Goal: Transaction & Acquisition: Download file/media

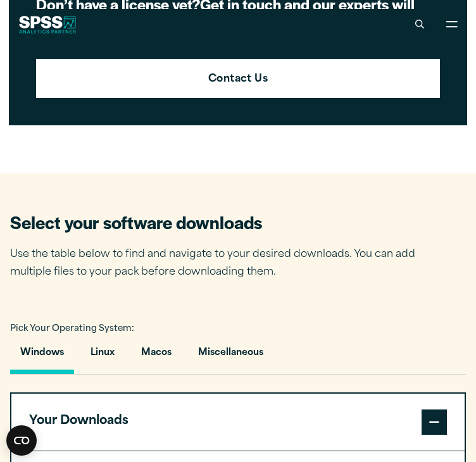
scroll to position [616, 0]
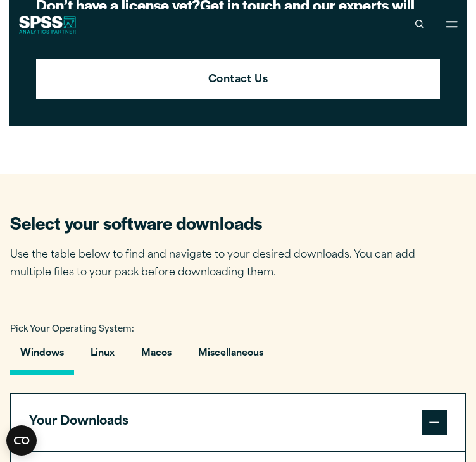
click at [177, 246] on p "Use the table below to find and navigate to your desired downloads. You can add…" at bounding box center [222, 264] width 424 height 37
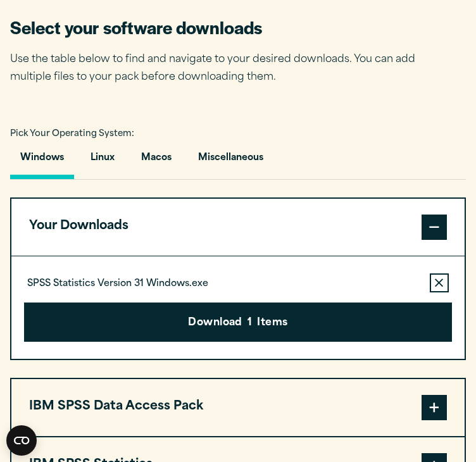
scroll to position [812, 0]
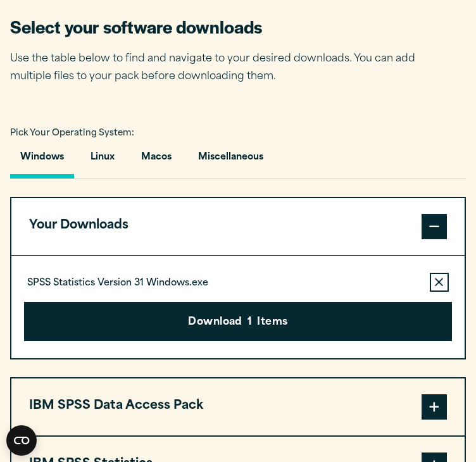
click at [295, 273] on div "SPSS Statistics Version 31 Windows.exe Remove this item from your software down…" at bounding box center [237, 282] width 427 height 19
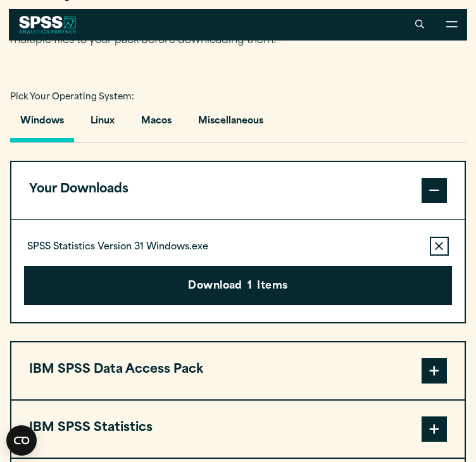
scroll to position [848, 0]
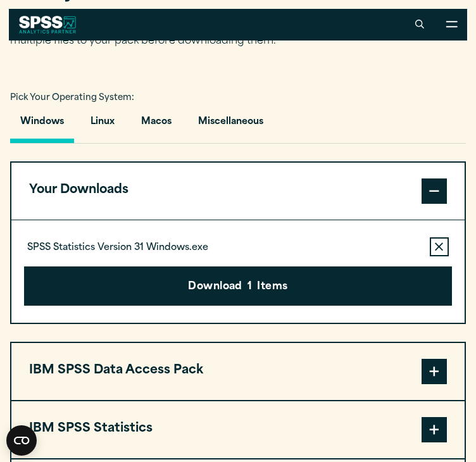
click at [440, 243] on icon "button" at bounding box center [439, 247] width 8 height 8
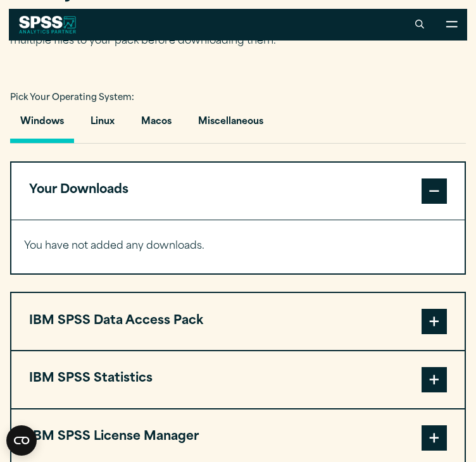
click at [429, 178] on span at bounding box center [433, 190] width 25 height 25
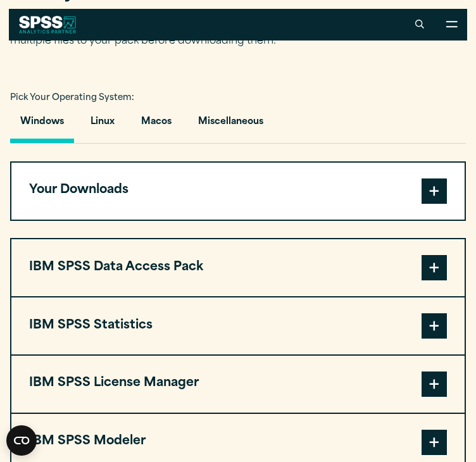
click at [429, 178] on span at bounding box center [433, 190] width 25 height 25
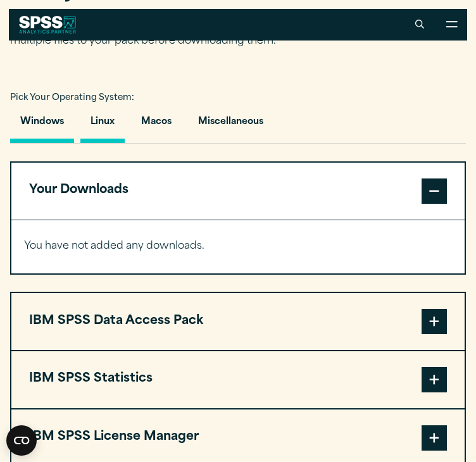
click at [118, 107] on button "Linux" at bounding box center [102, 125] width 44 height 36
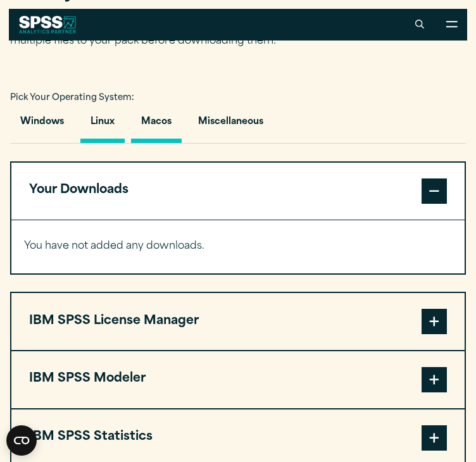
click at [144, 107] on button "Macos" at bounding box center [156, 125] width 51 height 36
click at [23, 107] on button "Windows" at bounding box center [42, 125] width 64 height 36
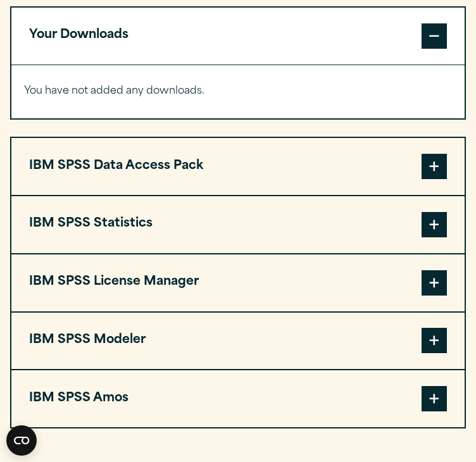
scroll to position [1007, 0]
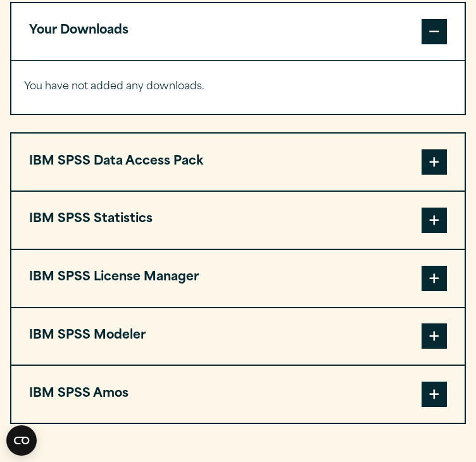
click at [427, 208] on span at bounding box center [433, 220] width 25 height 25
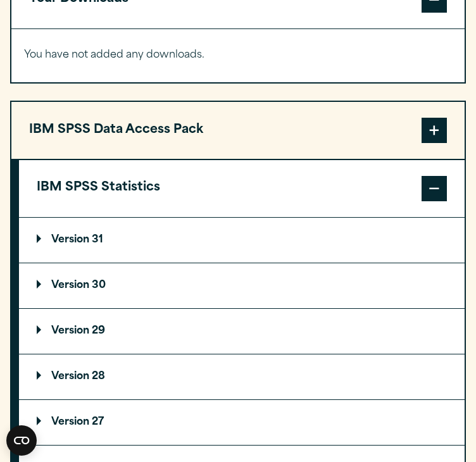
scroll to position [1043, 0]
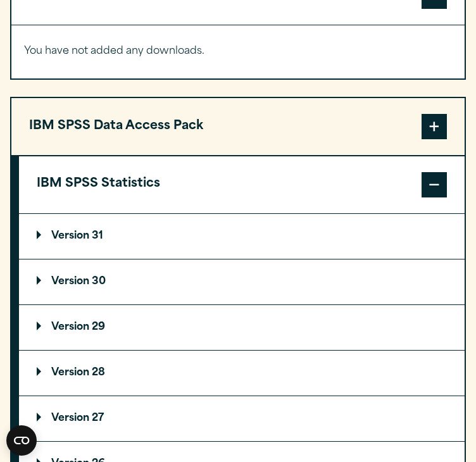
click at [78, 277] on p "Version 30" at bounding box center [71, 282] width 69 height 10
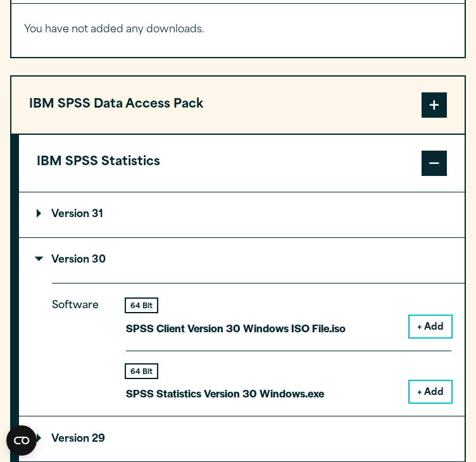
scroll to position [1071, 0]
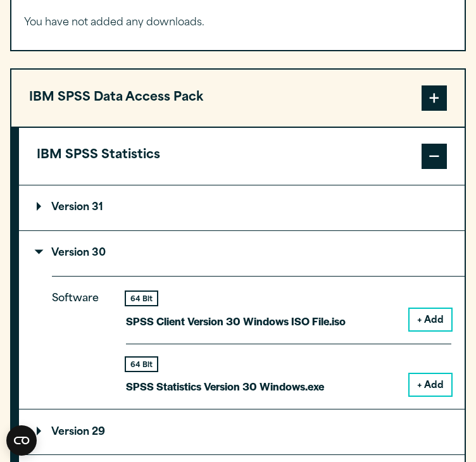
click at [415, 374] on button "+ Add" at bounding box center [430, 385] width 42 height 22
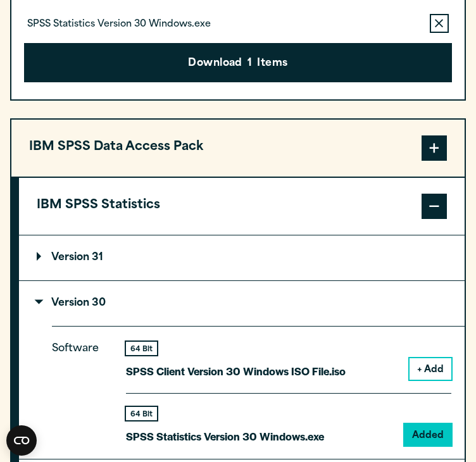
scroll to position [1121, 0]
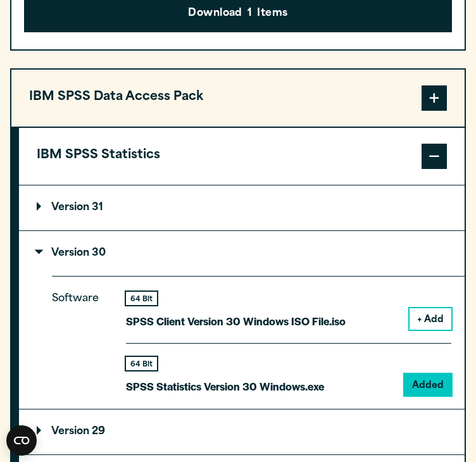
drag, startPoint x: 231, startPoint y: 201, endPoint x: 199, endPoint y: 167, distance: 46.6
click at [199, 185] on summary "Version 31" at bounding box center [241, 207] width 445 height 45
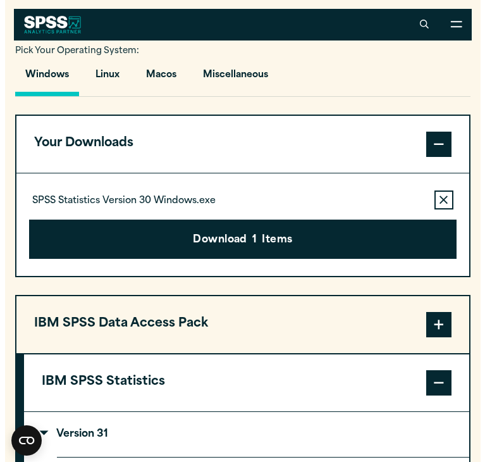
scroll to position [865, 0]
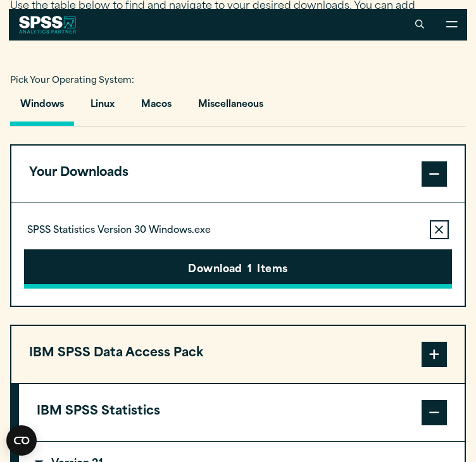
click at [371, 249] on button "Download 1 Items" at bounding box center [237, 268] width 427 height 39
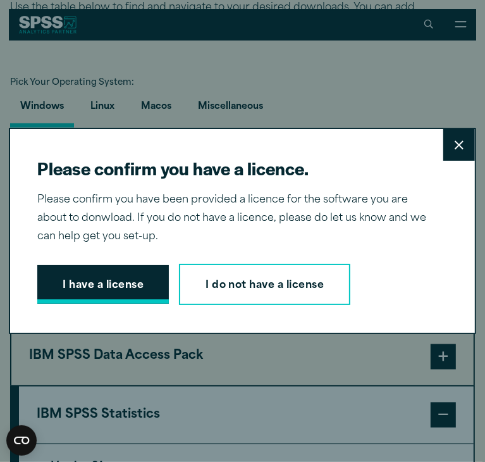
click at [96, 287] on button "I have a license" at bounding box center [103, 284] width 132 height 39
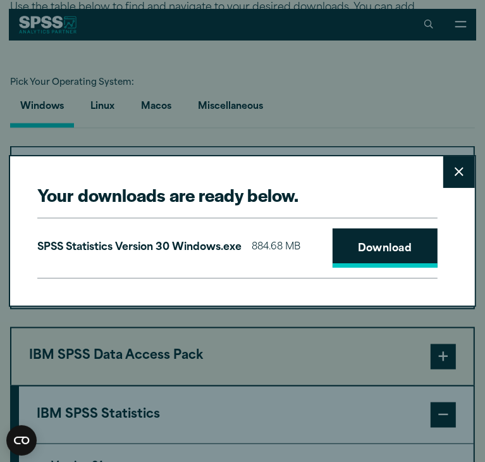
click at [335, 241] on link "Download" at bounding box center [385, 247] width 105 height 39
click at [358, 241] on link "Download" at bounding box center [385, 247] width 105 height 39
